Goal: Obtain resource: Download file/media

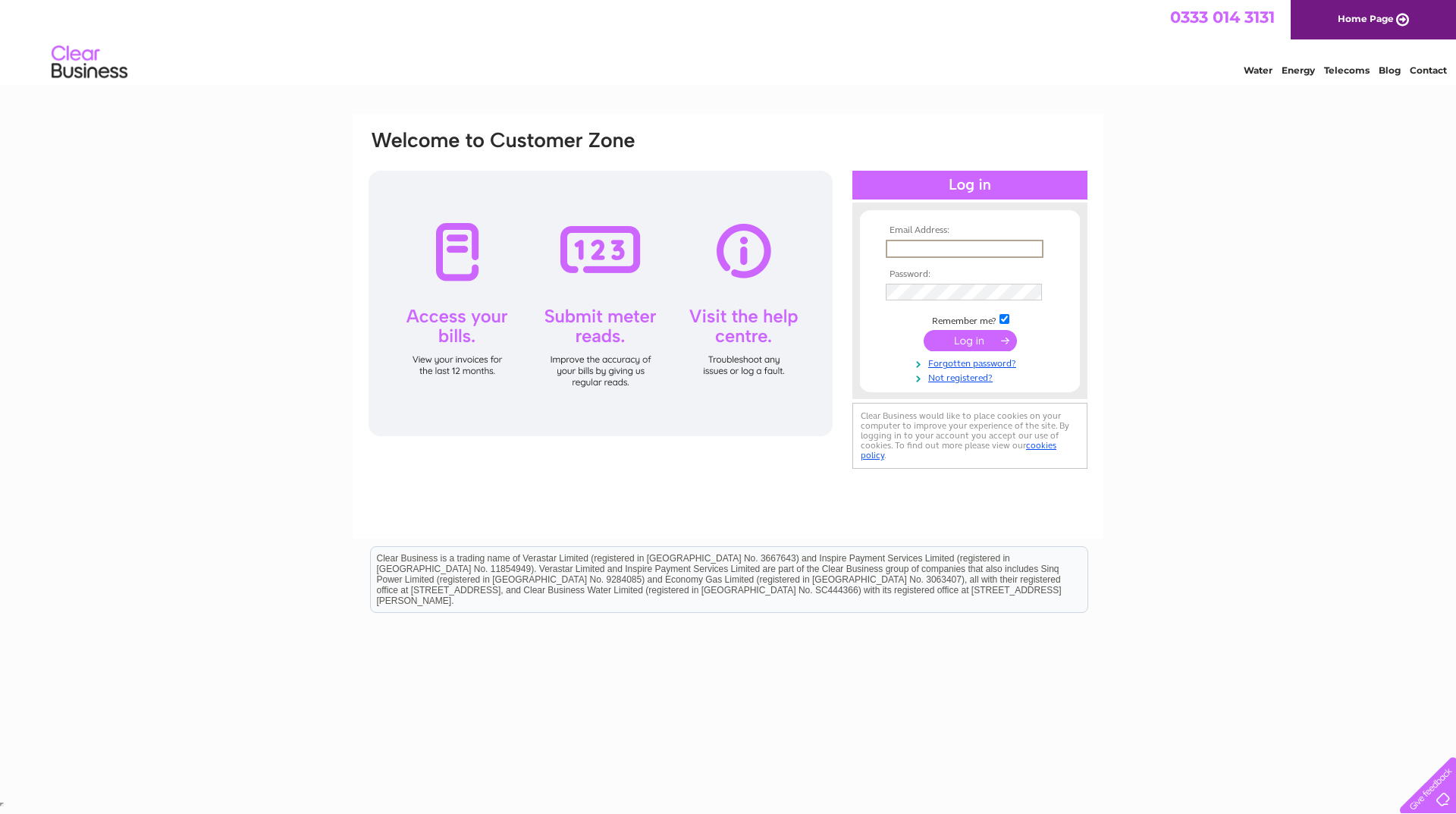
click at [918, 248] on input "text" at bounding box center [964, 249] width 158 height 19
type input "davidfarley@breathe.com"
click at [975, 343] on input "submit" at bounding box center [970, 340] width 93 height 21
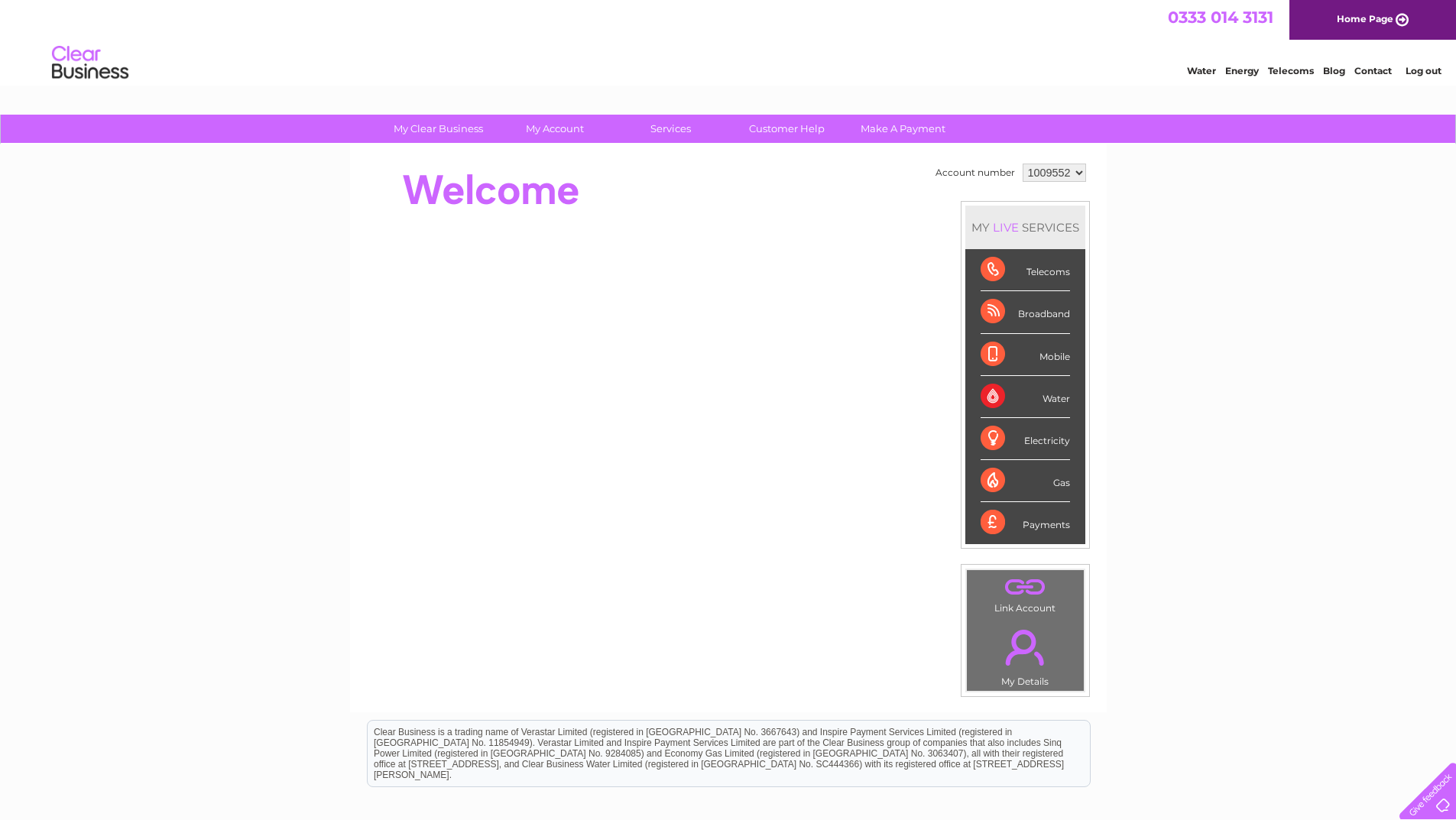
click at [1000, 269] on div "Telecoms" at bounding box center [1025, 270] width 89 height 42
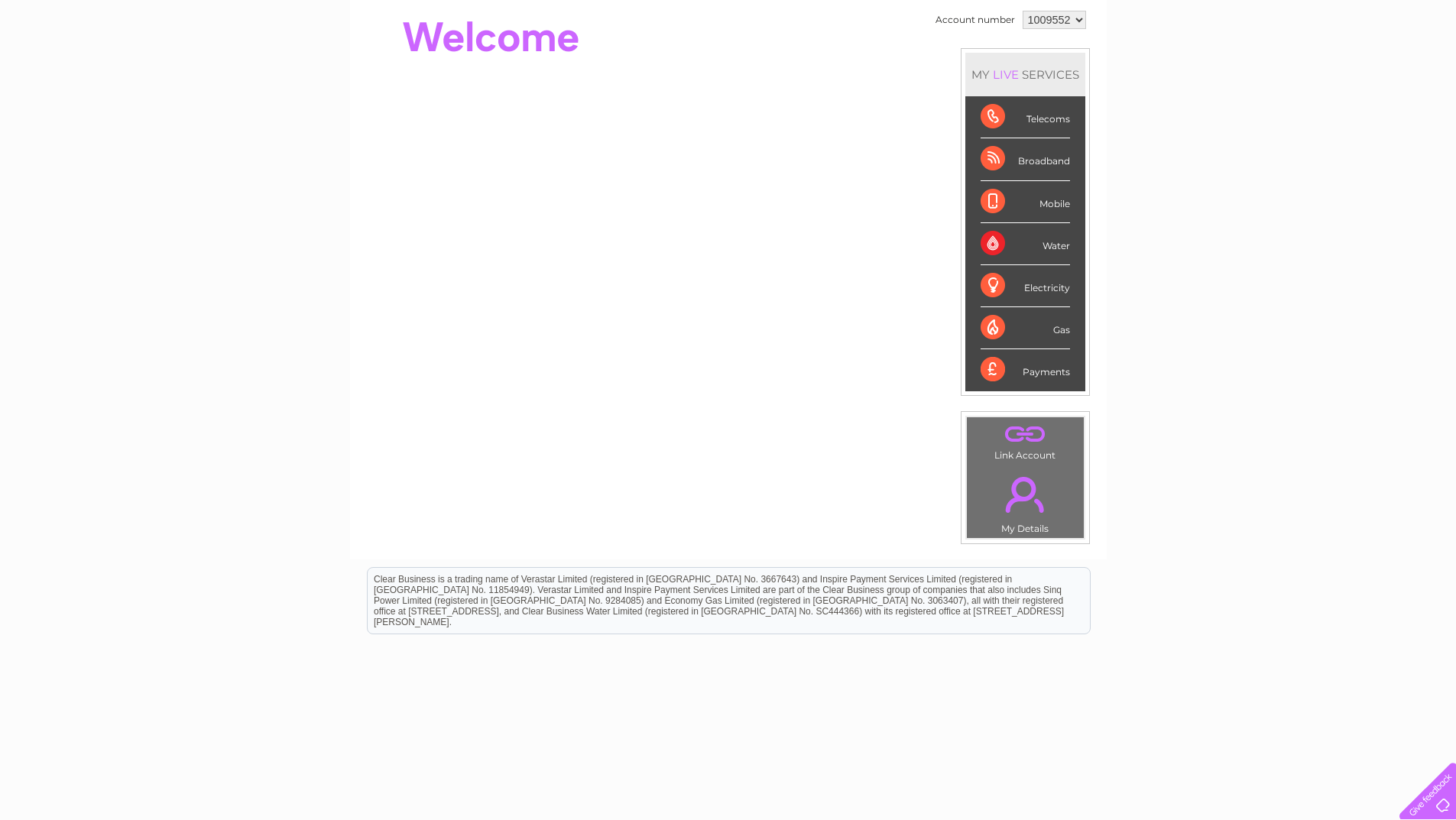
scroll to position [154, 0]
click at [999, 372] on div "Payments" at bounding box center [1025, 369] width 89 height 41
click at [994, 113] on div "Telecoms" at bounding box center [1025, 116] width 89 height 42
click at [1035, 23] on select "1009552" at bounding box center [1055, 20] width 64 height 19
click at [1023, 10] on select "1009552" at bounding box center [1055, 20] width 64 height 19
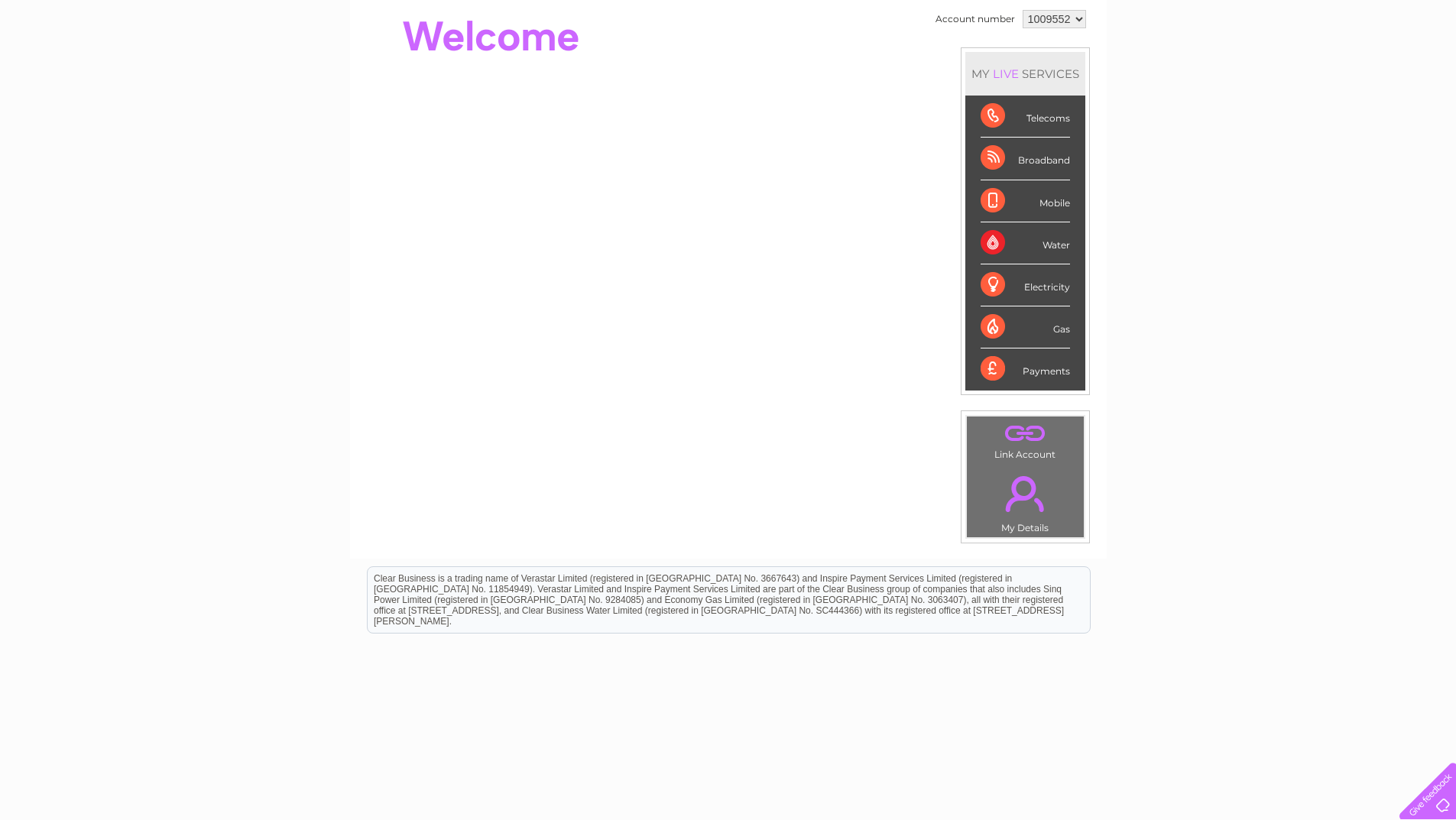
click at [1020, 515] on link "." at bounding box center [1025, 493] width 109 height 54
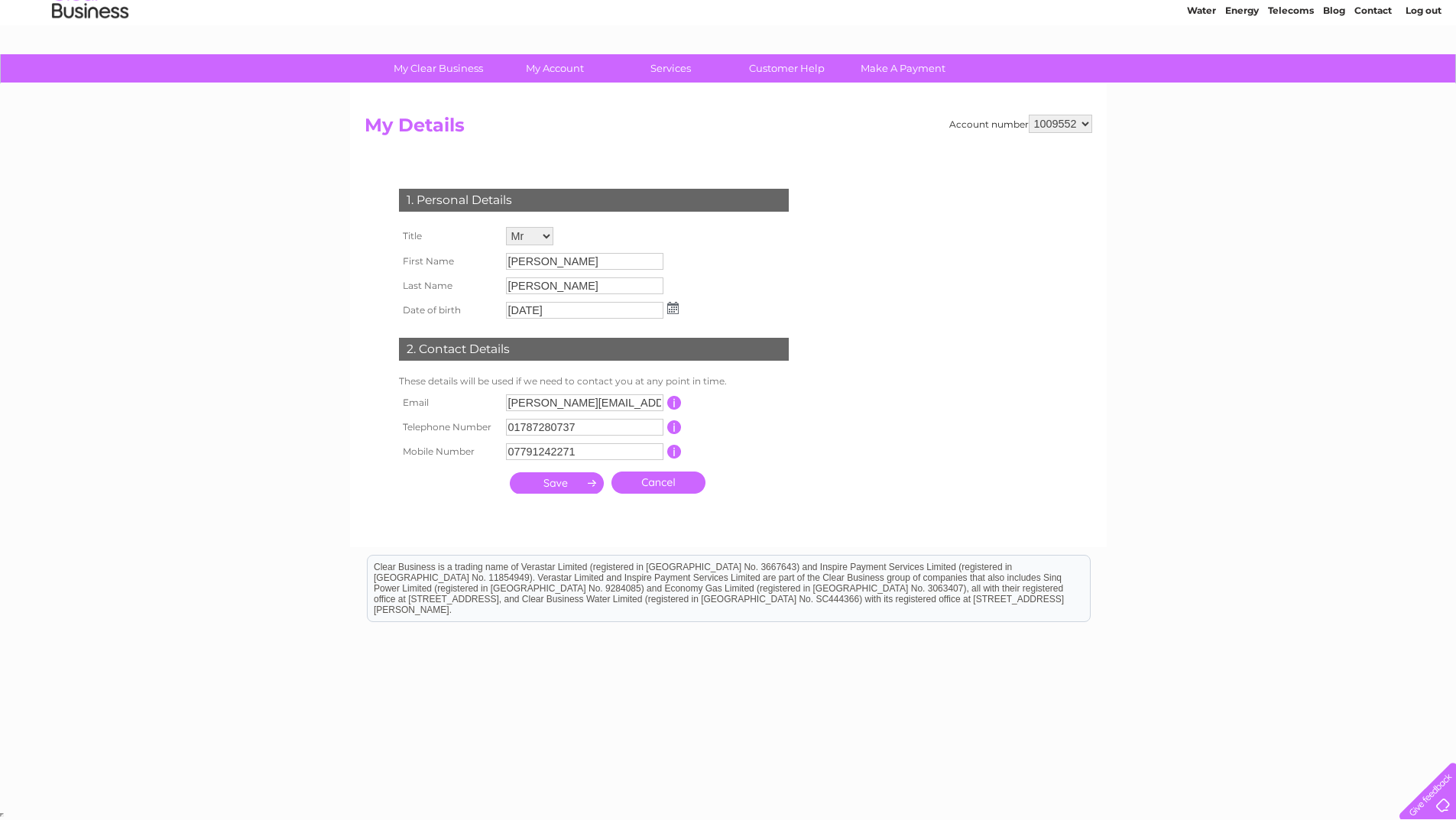
scroll to position [10, 0]
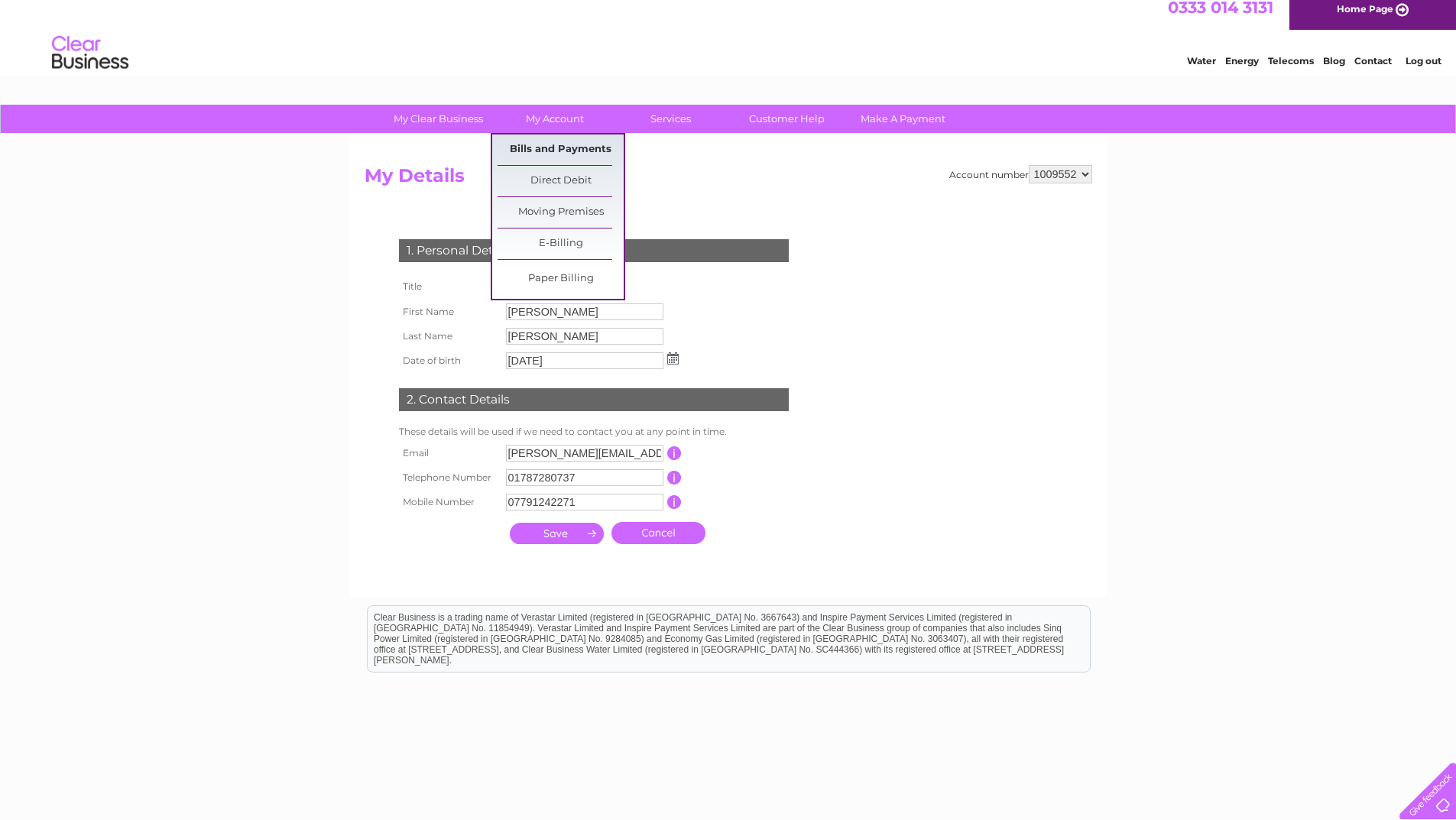
click at [567, 146] on link "Bills and Payments" at bounding box center [561, 149] width 126 height 31
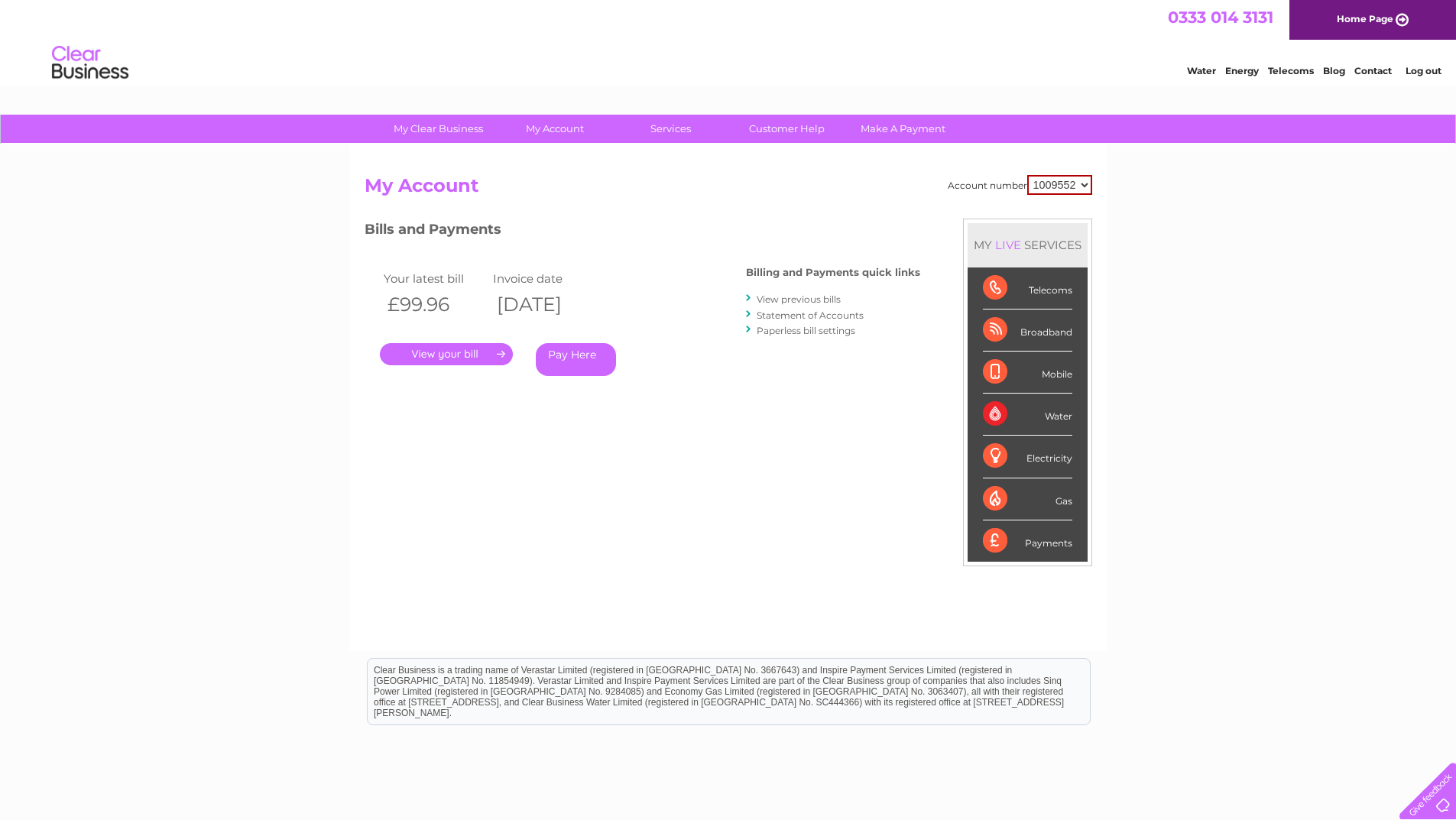
click at [813, 298] on link "View previous bills" at bounding box center [799, 299] width 85 height 11
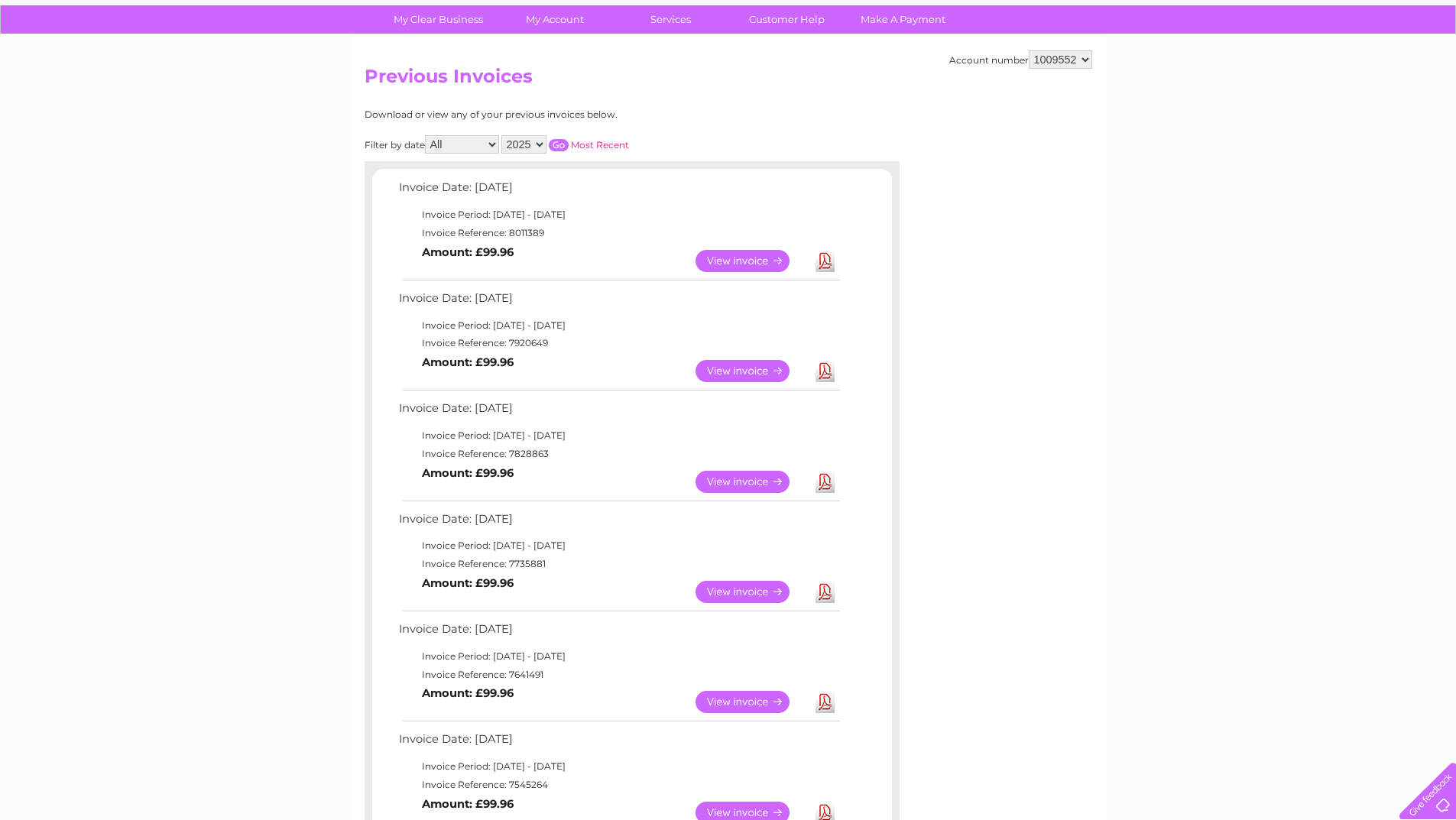
scroll to position [114, 0]
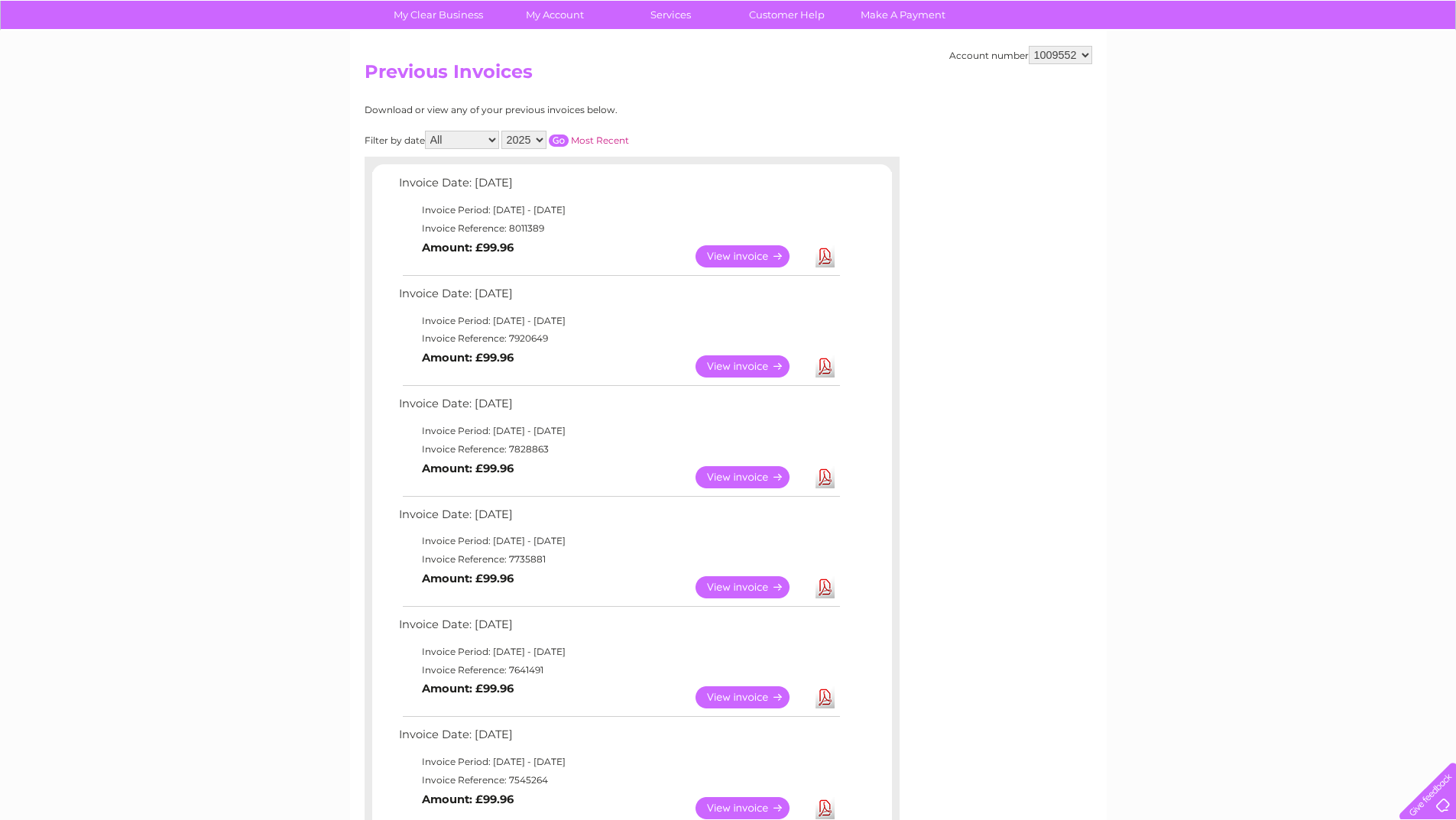
click at [817, 587] on link "Download" at bounding box center [825, 588] width 19 height 23
click at [823, 584] on link "Download" at bounding box center [825, 588] width 19 height 23
click at [828, 471] on link "Download" at bounding box center [825, 477] width 19 height 23
click at [823, 366] on link "Download" at bounding box center [825, 366] width 19 height 23
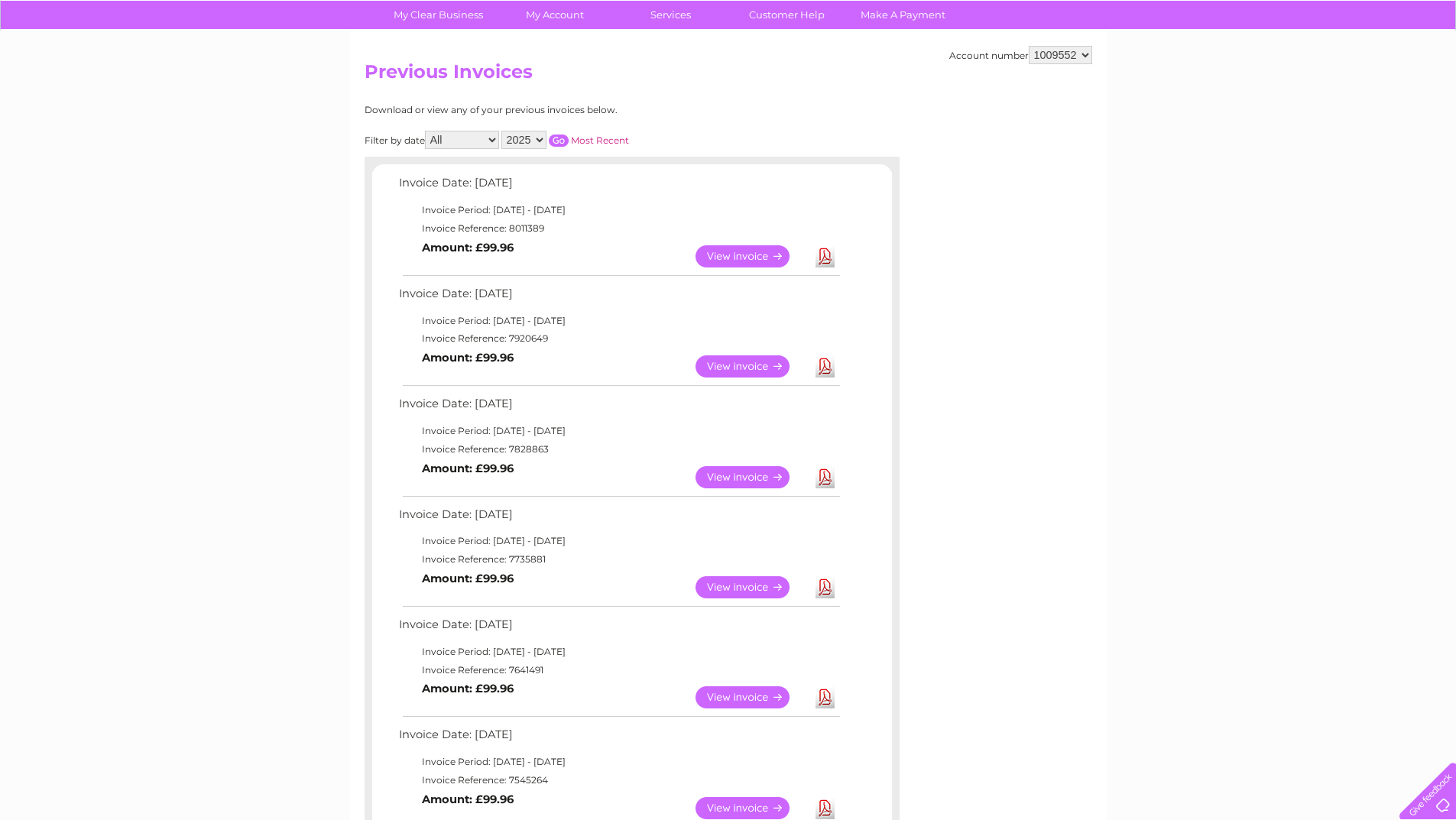
click at [820, 365] on link "Download" at bounding box center [825, 366] width 19 height 23
click at [755, 473] on link "View" at bounding box center [751, 477] width 113 height 23
click at [821, 475] on link "Download" at bounding box center [825, 477] width 19 height 23
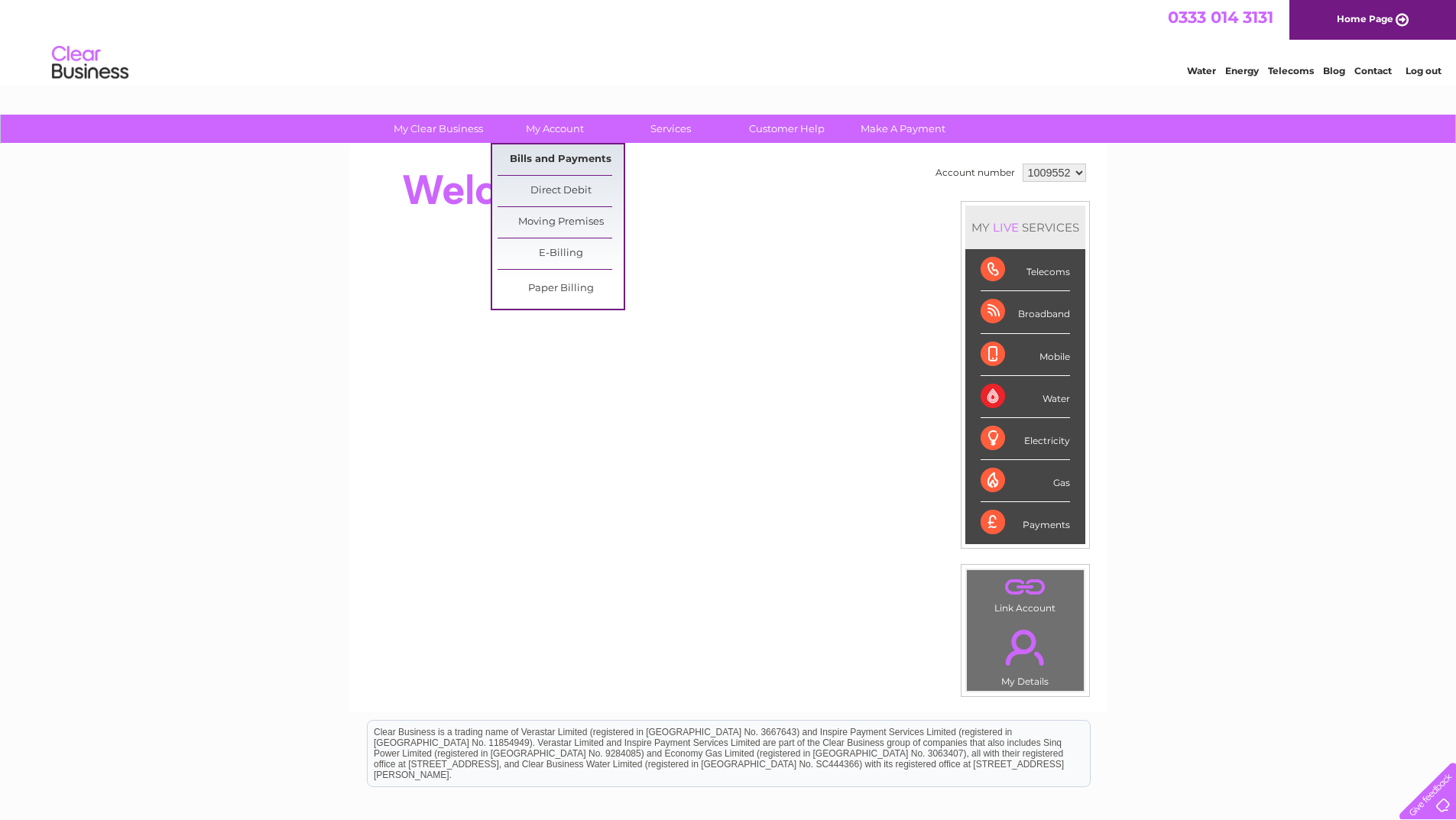
click at [559, 151] on link "Bills and Payments" at bounding box center [561, 160] width 126 height 31
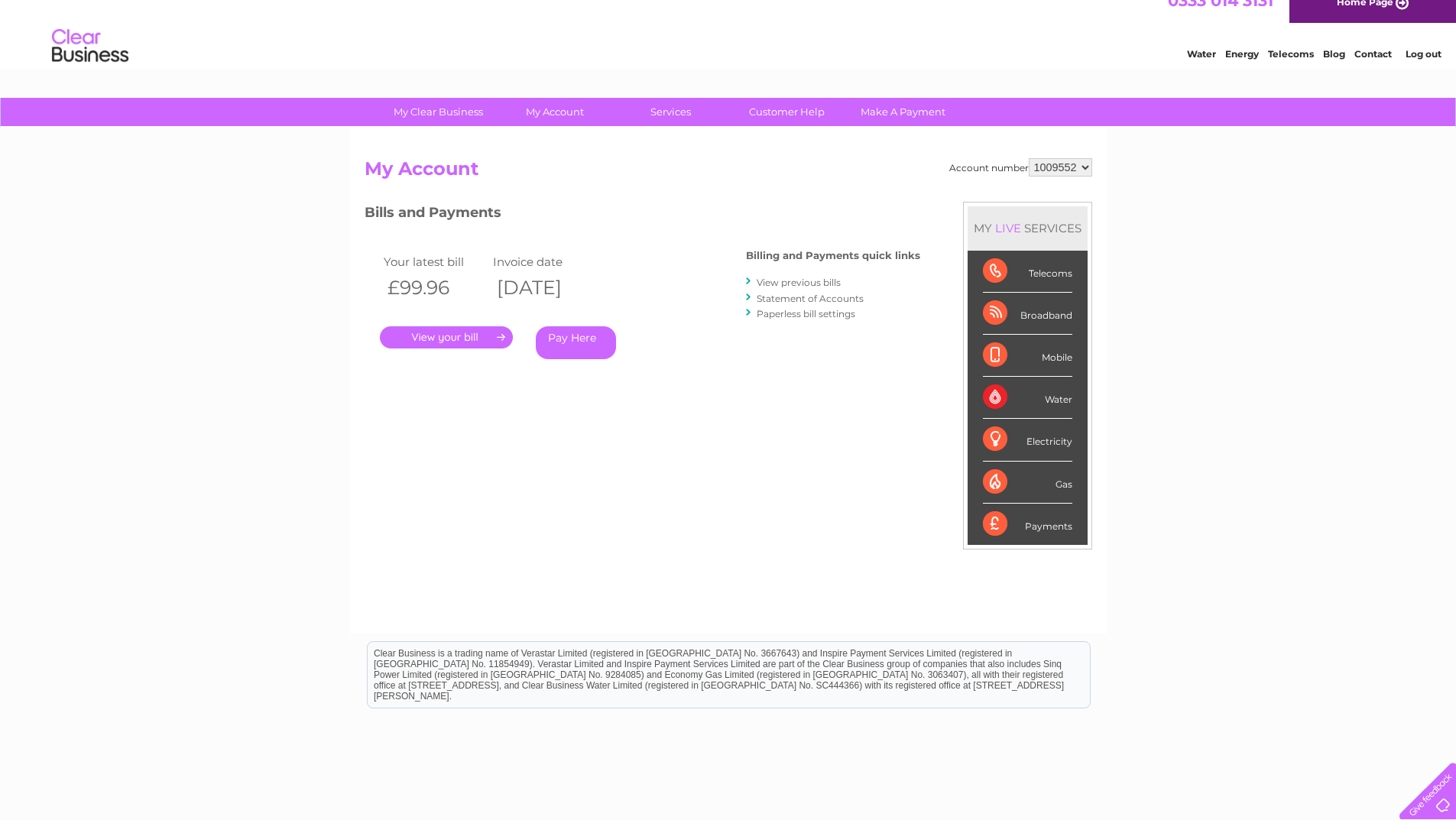
scroll to position [14, 0]
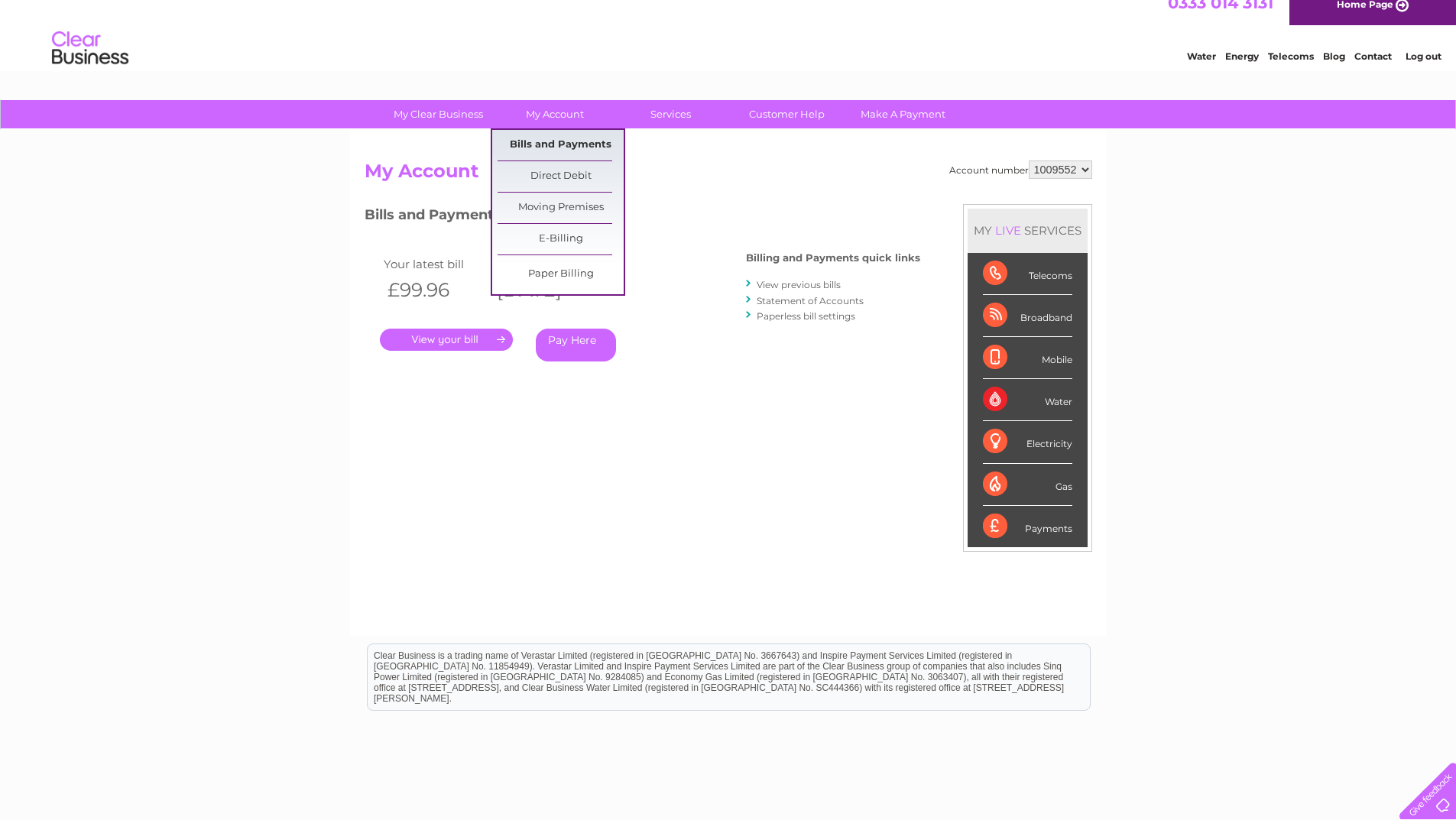
click at [548, 146] on link "Bills and Payments" at bounding box center [561, 145] width 126 height 31
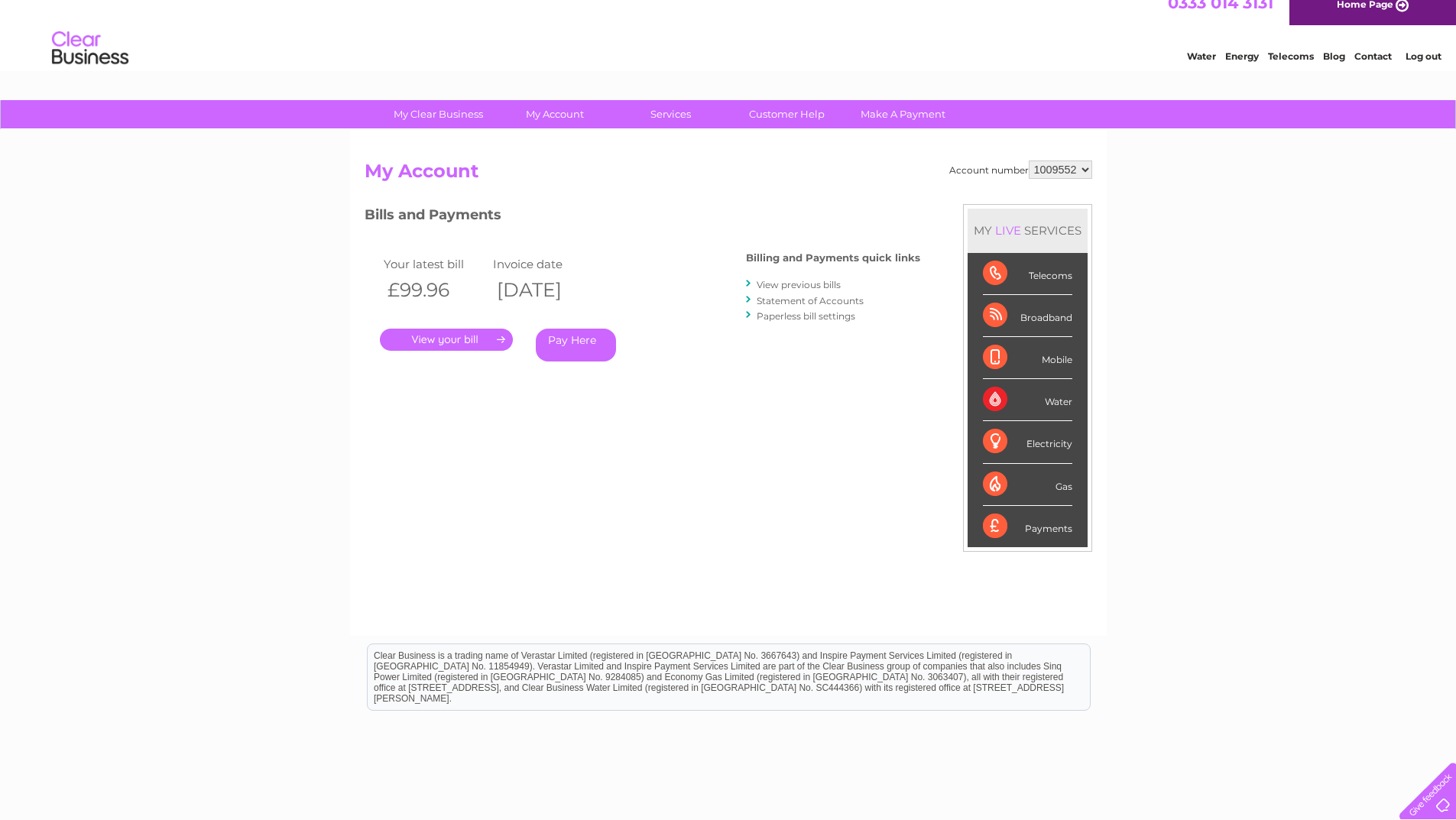
click at [797, 288] on link "View previous bills" at bounding box center [799, 285] width 85 height 11
click at [797, 284] on link "View previous bills" at bounding box center [799, 285] width 85 height 11
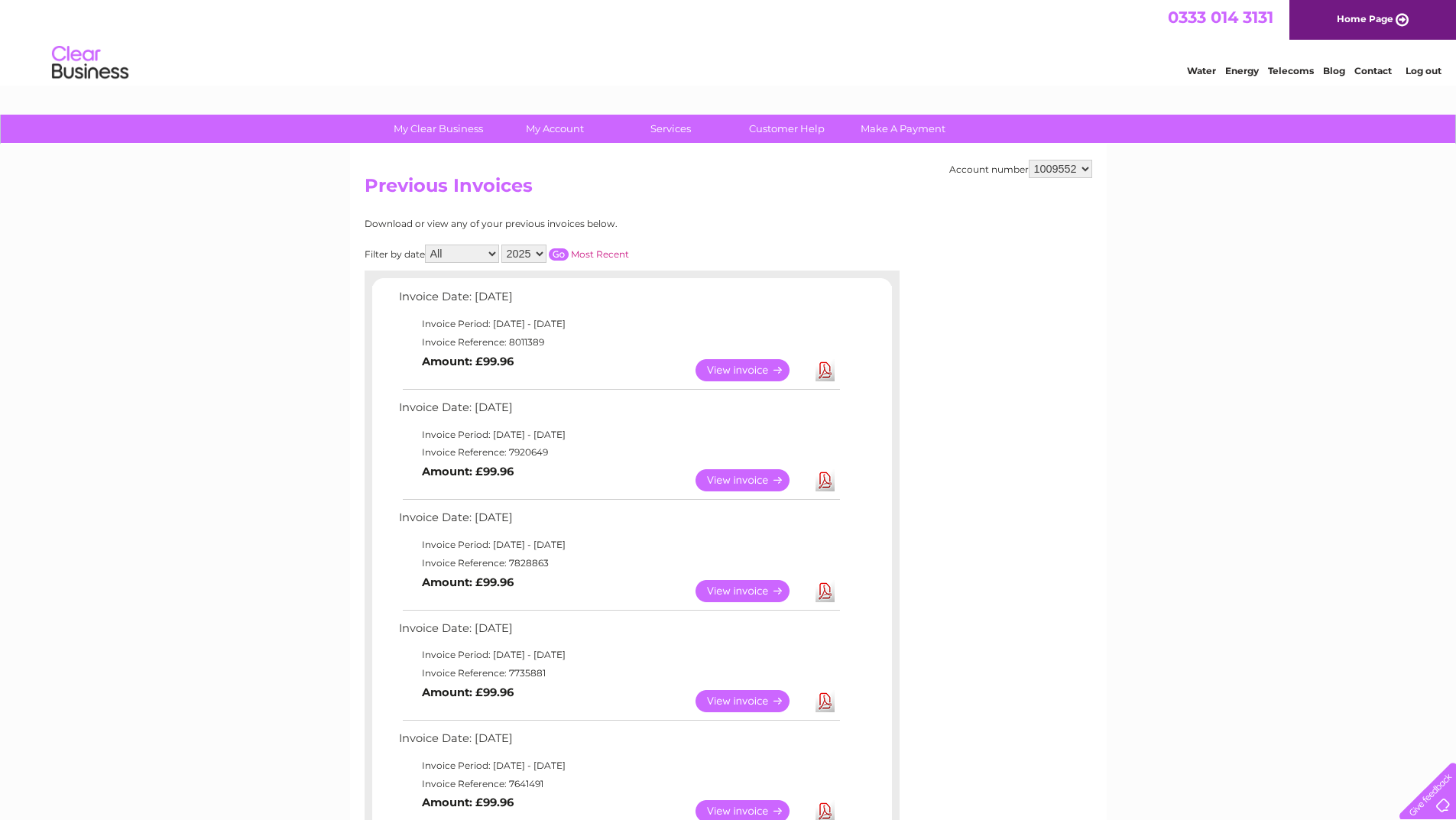
click at [828, 482] on link "Download" at bounding box center [825, 481] width 19 height 23
